Goal: Contribute content

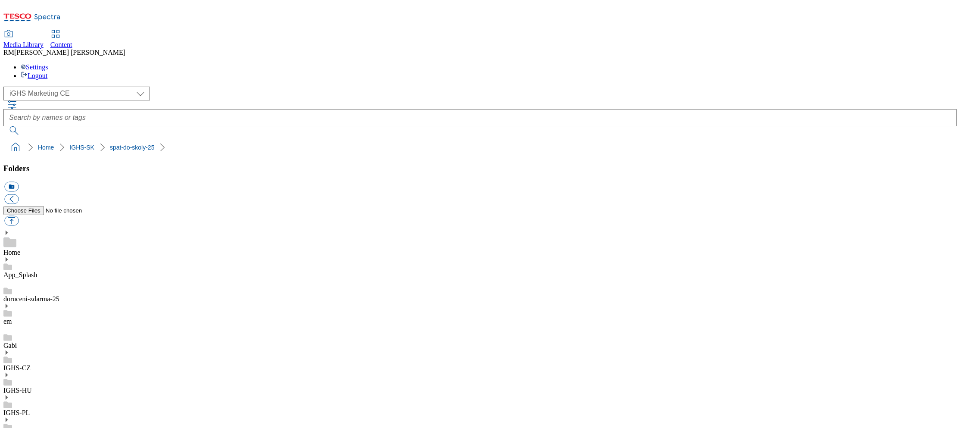
select select "flare-ighs-ce-mktg"
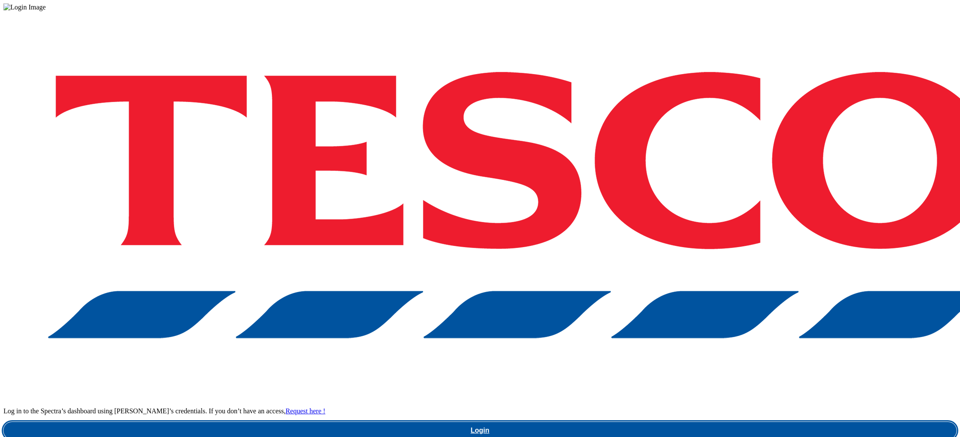
click at [717, 422] on link "Login" at bounding box center [479, 430] width 953 height 17
click at [722, 422] on link "Login" at bounding box center [479, 430] width 953 height 17
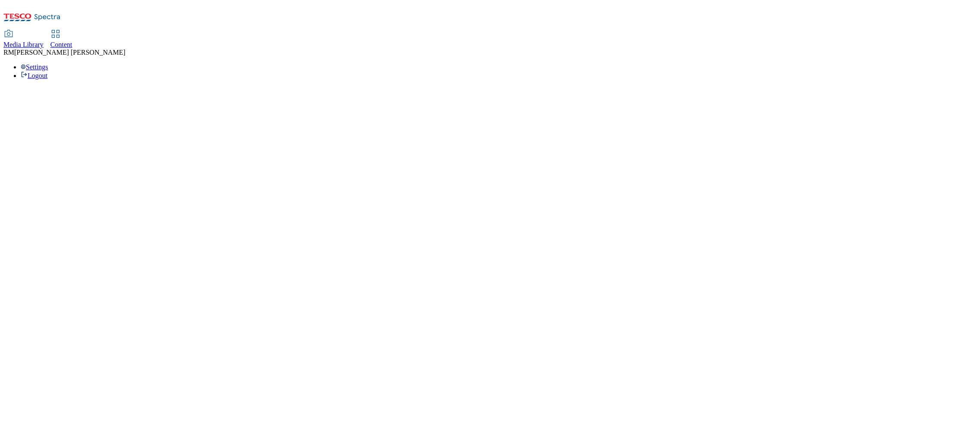
select select "flare-ighs-ce-mktg"
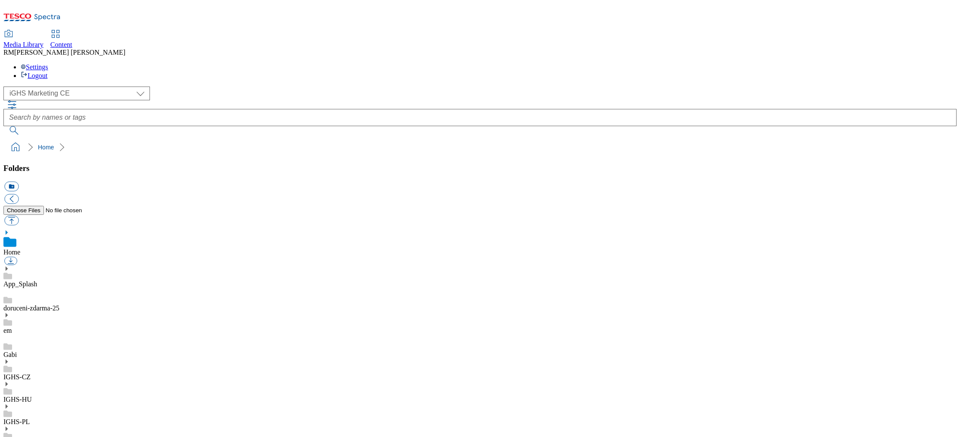
click at [73, 381] on div "IGHS-HU" at bounding box center [479, 392] width 953 height 22
click at [8, 373] on use at bounding box center [7, 375] width 2 height 4
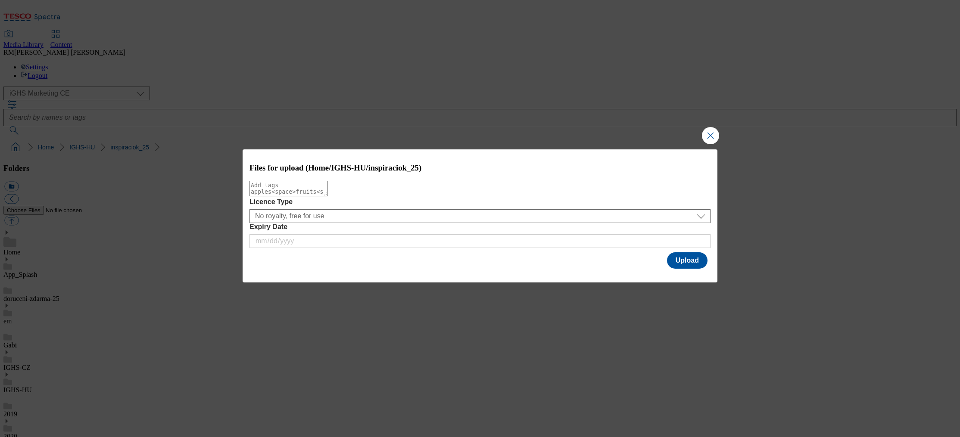
click at [328, 196] on textarea "Modal" at bounding box center [288, 189] width 78 height 16
type textarea "BTS"
click at [689, 262] on button "Upload" at bounding box center [687, 261] width 41 height 16
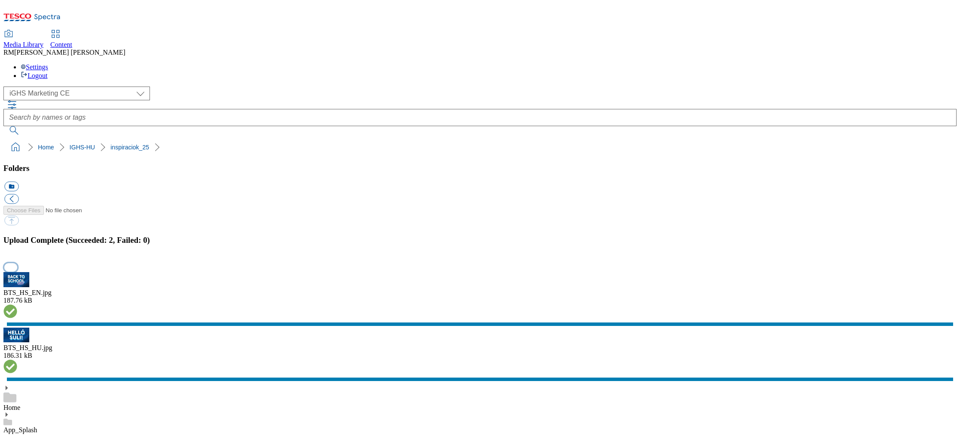
click at [17, 263] on button "button" at bounding box center [10, 267] width 13 height 8
